Goal: Information Seeking & Learning: Learn about a topic

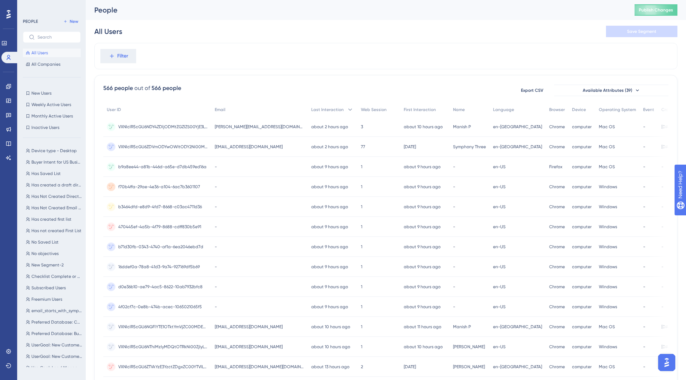
click at [38, 52] on span "All Users" at bounding box center [39, 53] width 16 height 6
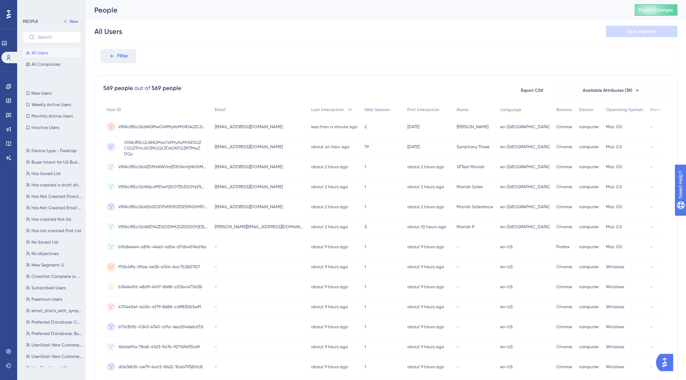
click at [158, 124] on span "VXNlclR5cGU6NGMwOWMyNzMtNDA2ZC00ZThhLWI3MGQtZDA0NTQ3MTMwZDQy" at bounding box center [162, 127] width 89 height 6
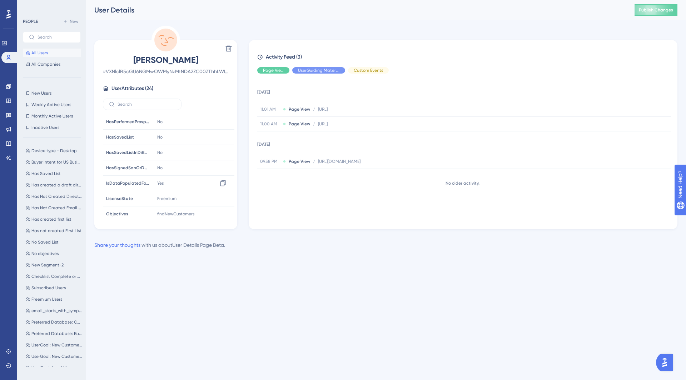
scroll to position [215, 0]
click at [671, 364] on img "Open AI Assistant Launcher" at bounding box center [665, 362] width 13 height 13
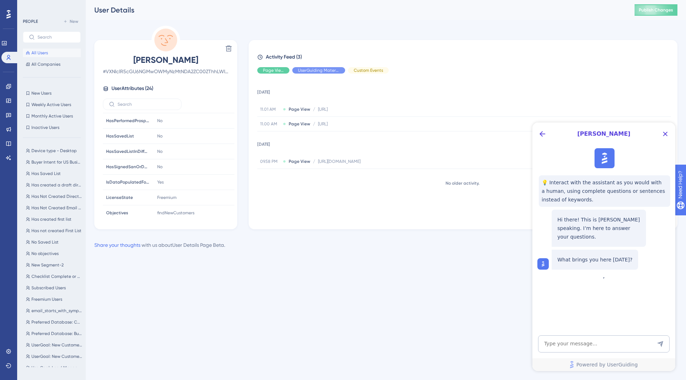
scroll to position [0, 0]
click at [574, 350] on textarea "AI Assistant Text Input" at bounding box center [604, 344] width 132 height 17
type textarea "If I try userguiding apis on"
click at [7, 352] on icon at bounding box center [9, 352] width 6 height 6
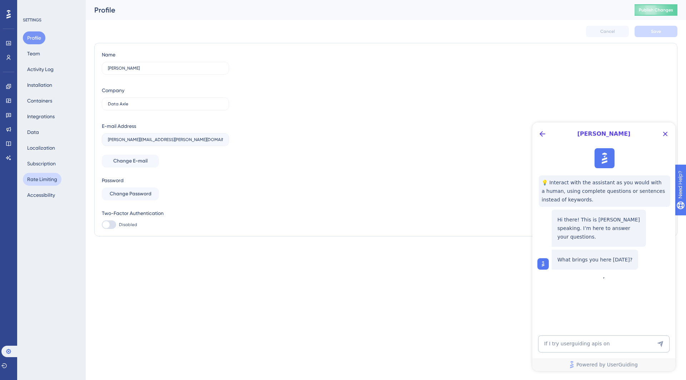
click at [43, 180] on button "Rate Limiting" at bounding box center [42, 179] width 39 height 13
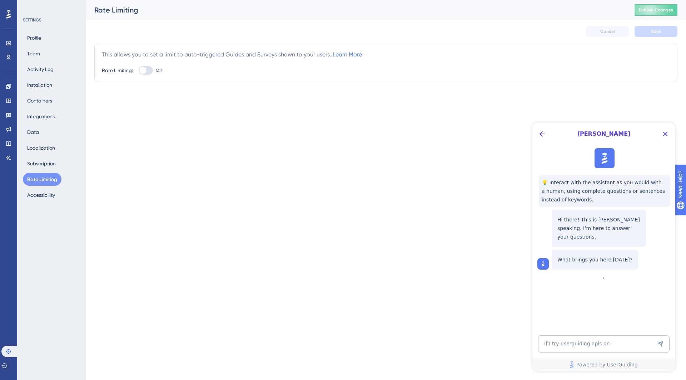
click at [43, 171] on div "Profile Team Activity Log Installation Containers Integrations Data Localizatio…" at bounding box center [52, 116] width 58 height 170
click at [43, 165] on button "Subscription" at bounding box center [41, 163] width 37 height 13
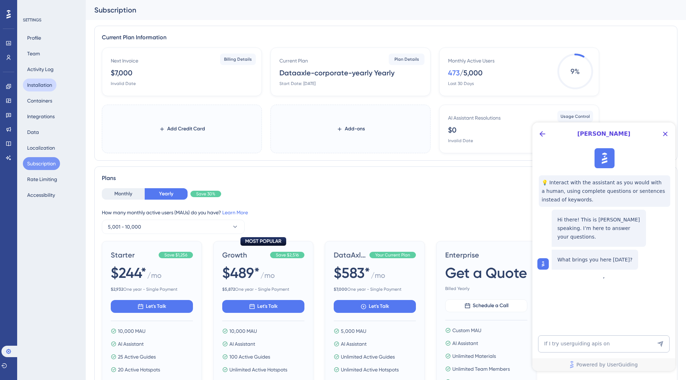
click at [36, 89] on button "Installation" at bounding box center [40, 85] width 34 height 13
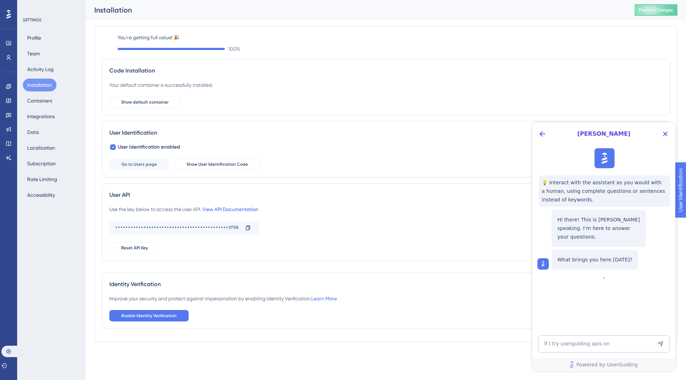
click at [249, 209] on link "View API Documentation" at bounding box center [230, 210] width 56 height 6
click at [620, 344] on textarea "If I try userguiding apis on" at bounding box center [604, 344] width 132 height 17
click at [548, 347] on textarea "If I try userguiding apis on swagger, it returns more attributes" at bounding box center [604, 341] width 132 height 24
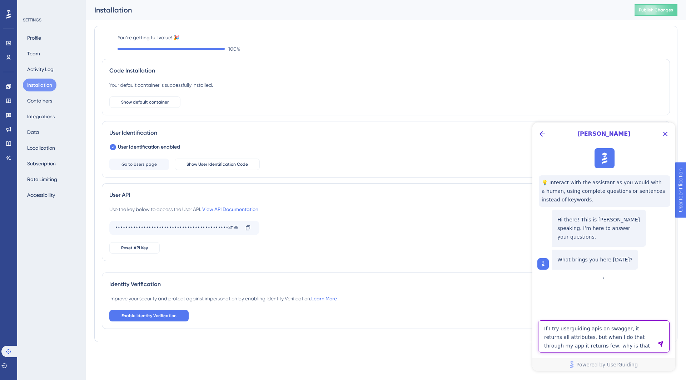
type textarea "If I try userguiding apis on swagger, it returns all attributes, but when I do …"
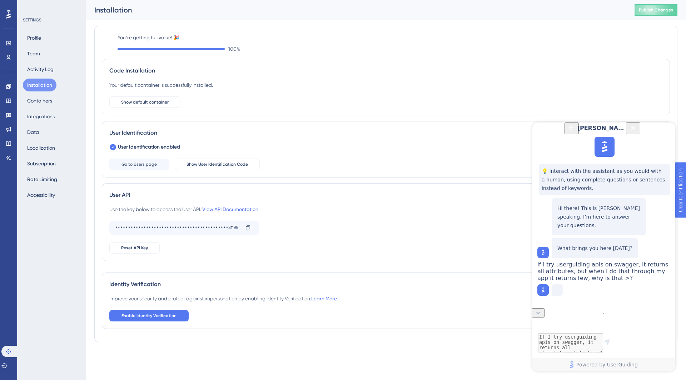
scroll to position [7, 0]
click at [250, 228] on icon at bounding box center [248, 228] width 6 height 6
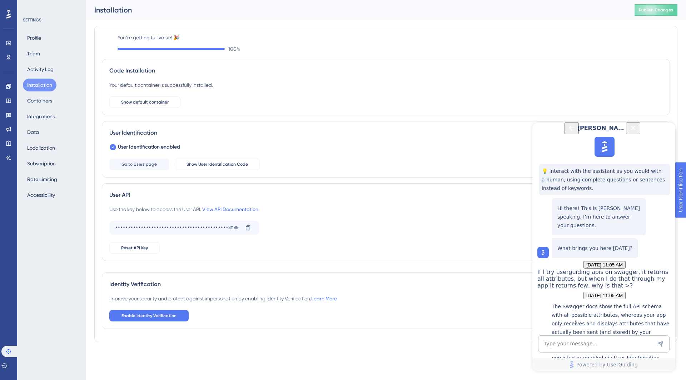
scroll to position [155, 0]
click at [567, 347] on textarea "AI Assistant Text Input" at bounding box center [604, 344] width 132 height 17
click at [619, 347] on textarea "How can I complete a guide" at bounding box center [604, 344] width 132 height 17
type textarea "How can I complete a guide using JS code ?"
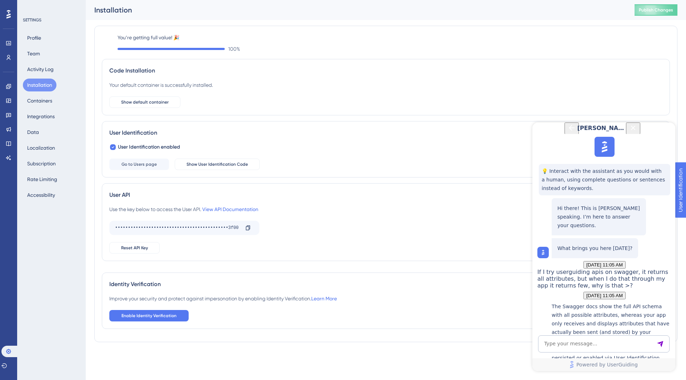
scroll to position [327, 0]
copy p "finishPreview"
